Goal: Task Accomplishment & Management: Use online tool/utility

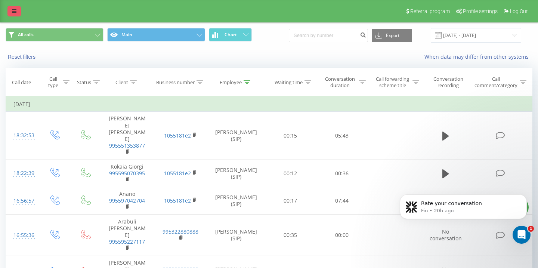
click at [13, 11] on icon at bounding box center [14, 11] width 4 height 5
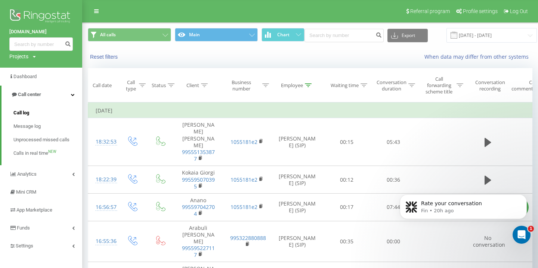
click at [28, 114] on span "Call log" at bounding box center [21, 112] width 16 height 7
